Goal: Task Accomplishment & Management: Use online tool/utility

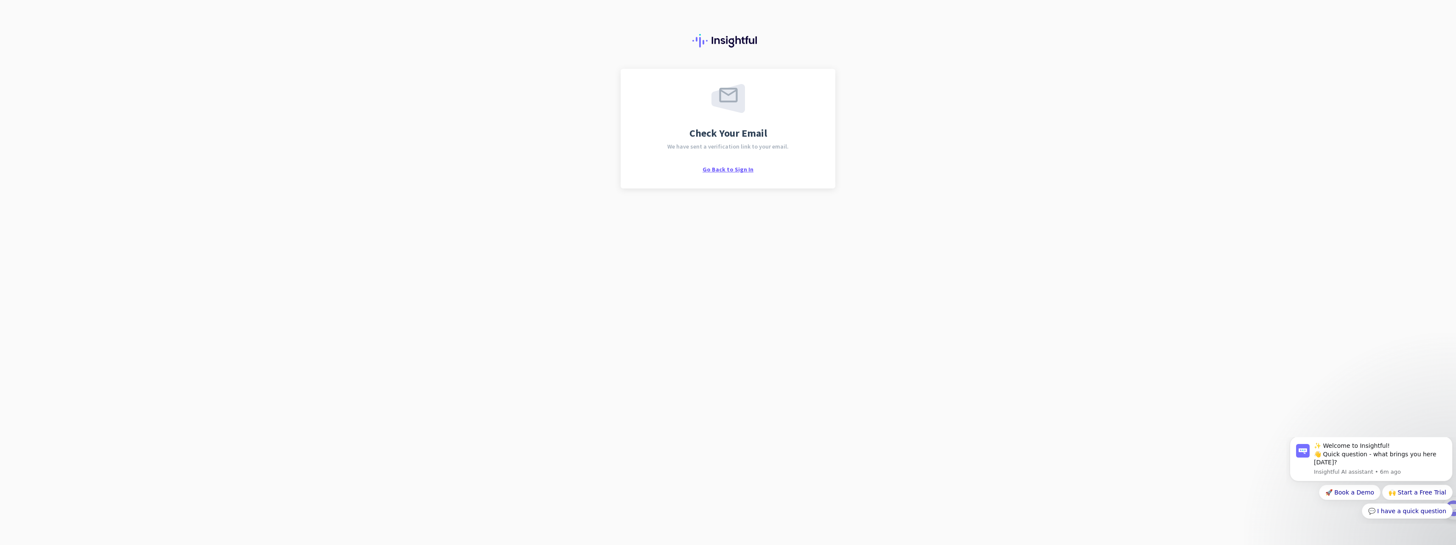
click at [716, 171] on span "Go Back to Sign In" at bounding box center [728, 169] width 51 height 8
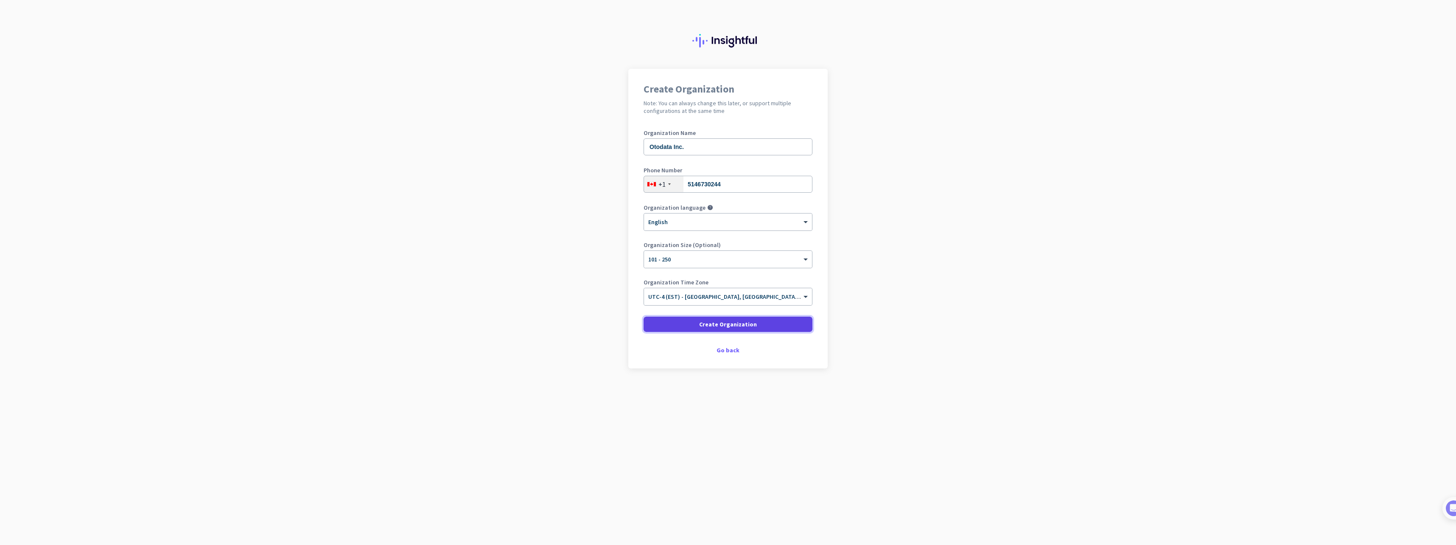
click at [719, 326] on span "Create Organization" at bounding box center [728, 324] width 58 height 8
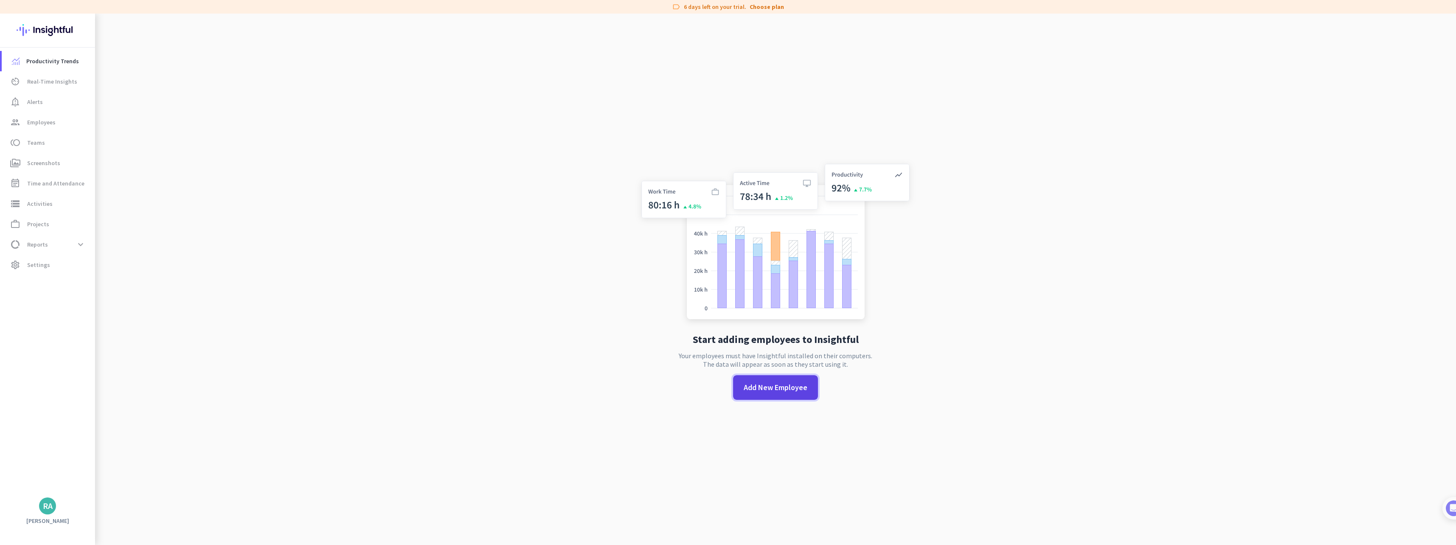
click at [767, 378] on span at bounding box center [775, 387] width 85 height 20
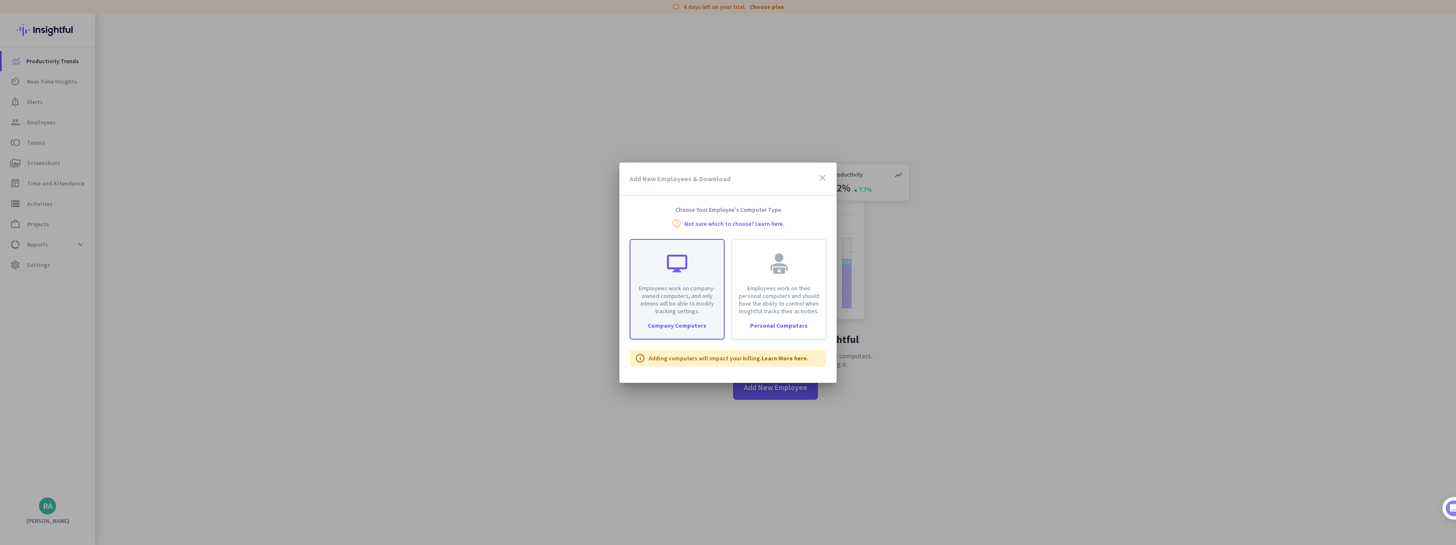
click at [683, 275] on div "Employees work on company-owned computers, and only admins will be able to modi…" at bounding box center [676, 277] width 93 height 75
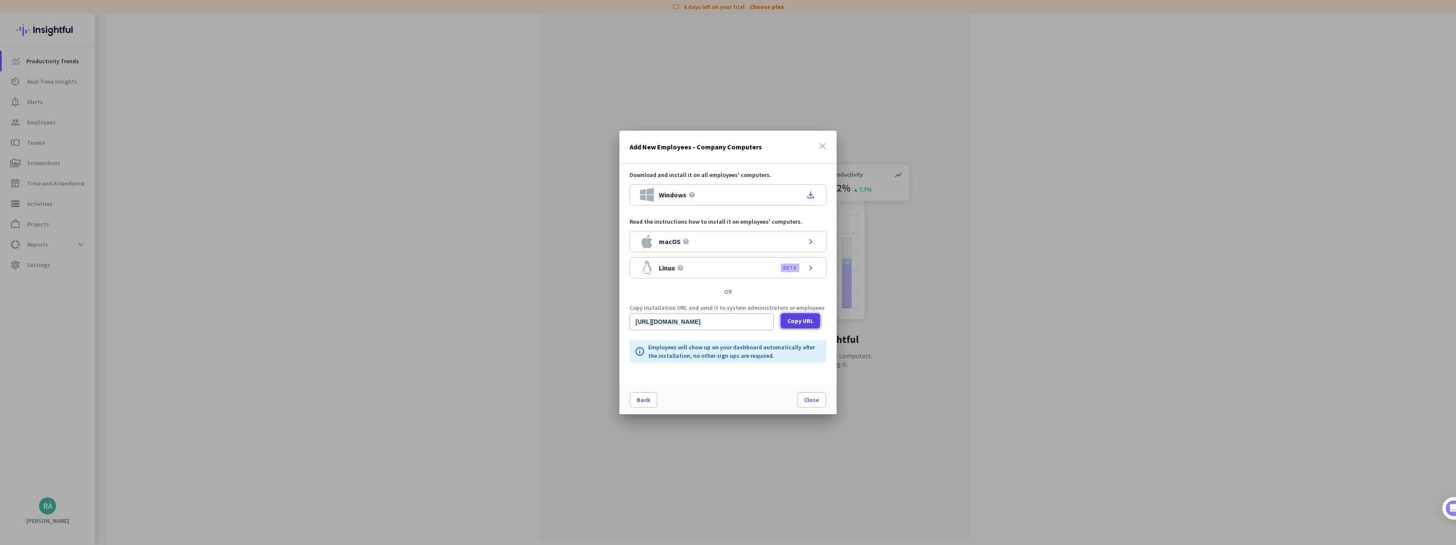
click at [796, 321] on span "Copy URL" at bounding box center [800, 320] width 26 height 8
drag, startPoint x: 664, startPoint y: 323, endPoint x: 818, endPoint y: 321, distance: 154.4
click at [818, 321] on div "https://app.insightful.io/#/installation/company?token=eyJhbGciOiJIUzI1NiIsInR5…" at bounding box center [728, 321] width 197 height 17
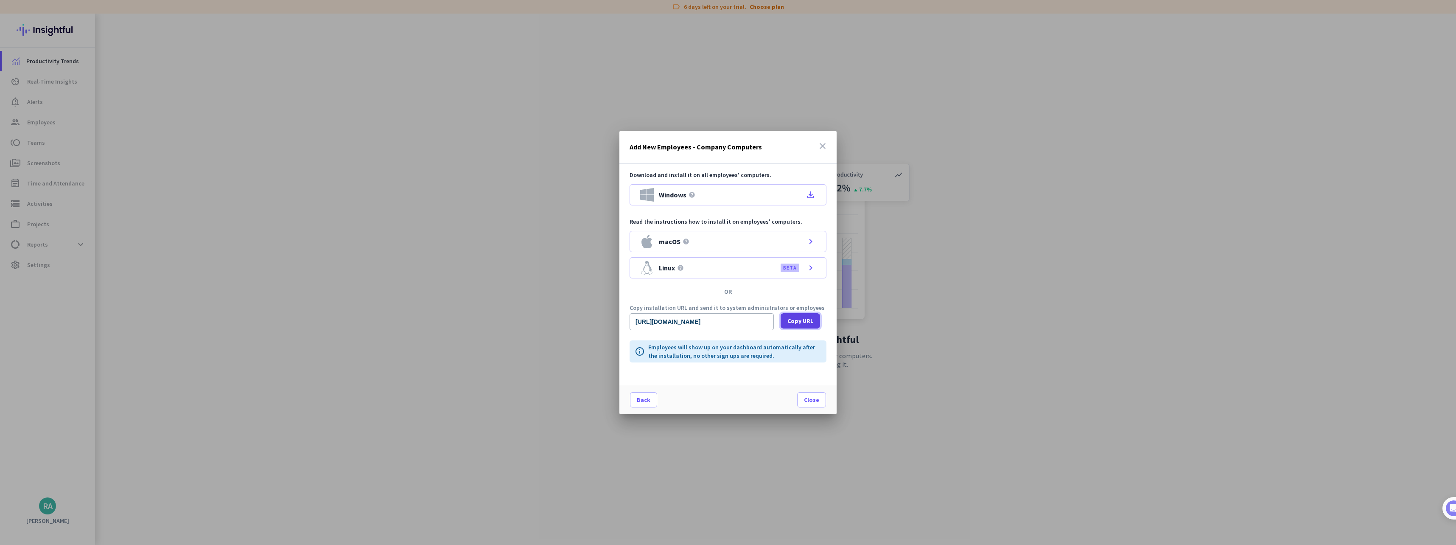
click at [796, 320] on span "Copy URL" at bounding box center [800, 320] width 26 height 8
click at [812, 195] on icon "file_download" at bounding box center [811, 195] width 10 height 10
click at [809, 400] on span "Close" at bounding box center [811, 399] width 15 height 8
